Goal: Task Accomplishment & Management: Manage account settings

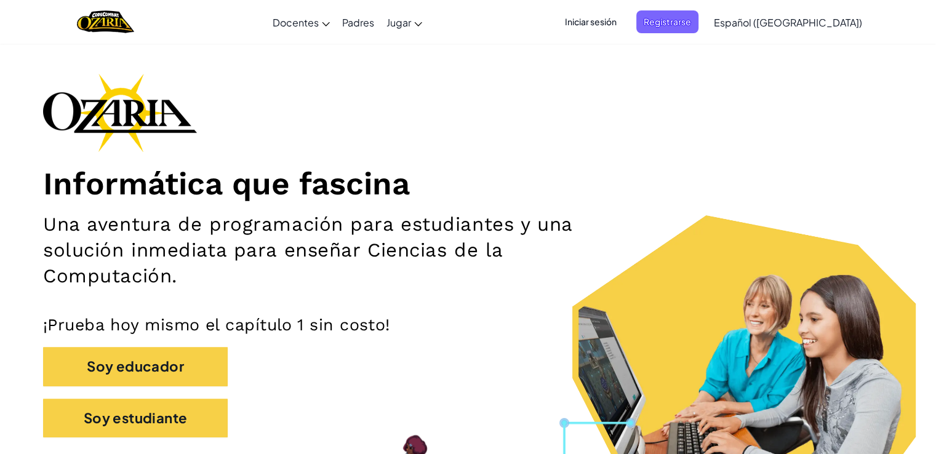
scroll to position [34, 0]
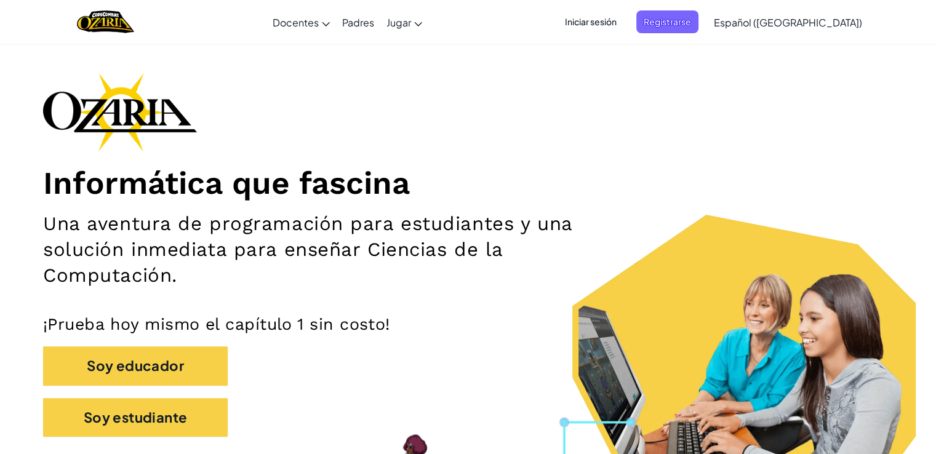
click at [624, 27] on span "Iniciar sesión" at bounding box center [591, 21] width 66 height 23
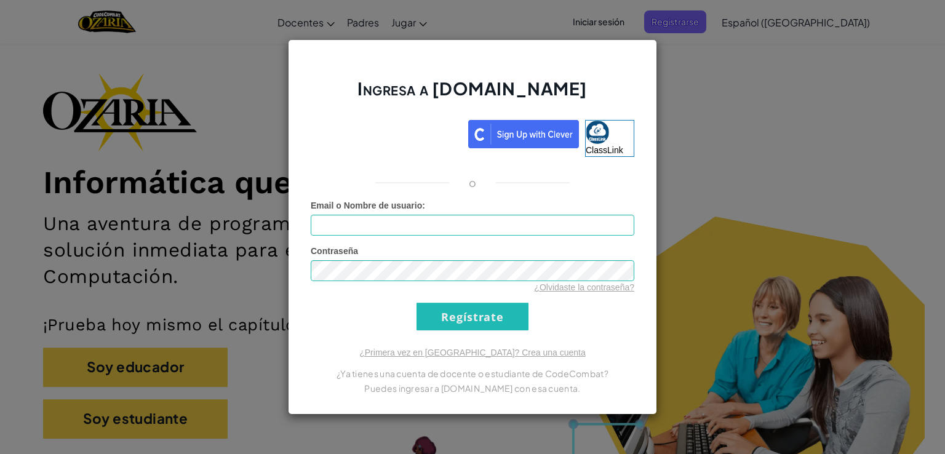
click at [806, 139] on div "Ingresa a [DOMAIN_NAME] ClassLink o Error desconocido. Email o Nombre de usuari…" at bounding box center [472, 227] width 945 height 454
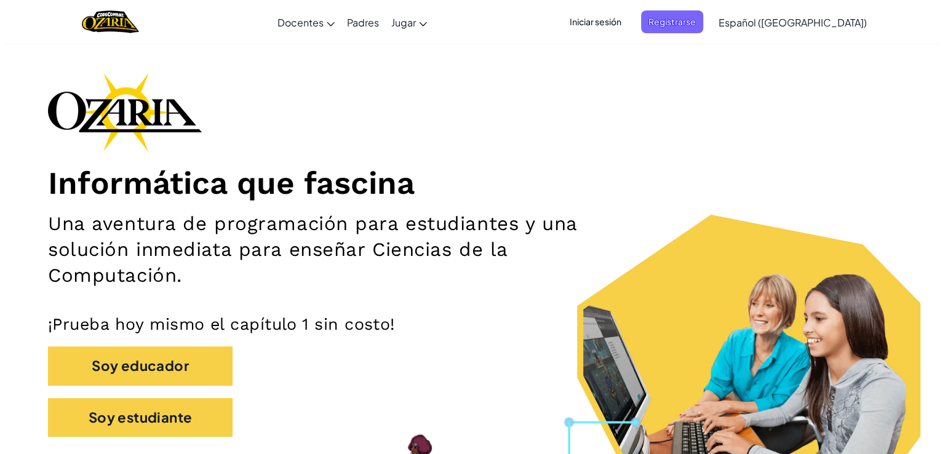
scroll to position [98, 0]
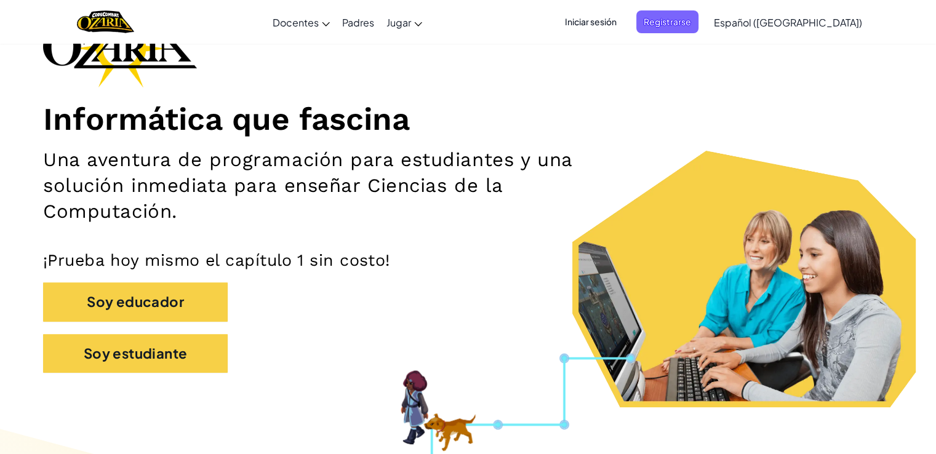
click at [624, 26] on span "Iniciar sesión" at bounding box center [591, 21] width 66 height 23
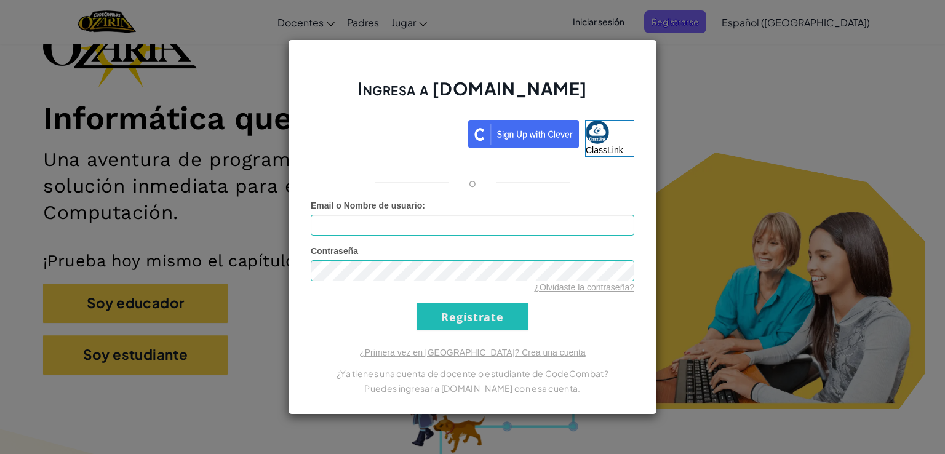
click at [486, 208] on div "Email o Nombre de usuario :" at bounding box center [473, 217] width 324 height 36
click at [455, 234] on input "Email o Nombre de usuario :" at bounding box center [473, 225] width 324 height 21
type input "[EMAIL_ADDRESS][DOMAIN_NAME]"
click at [443, 315] on input "Regístrate" at bounding box center [473, 317] width 112 height 28
